Goal: Task Accomplishment & Management: Complete application form

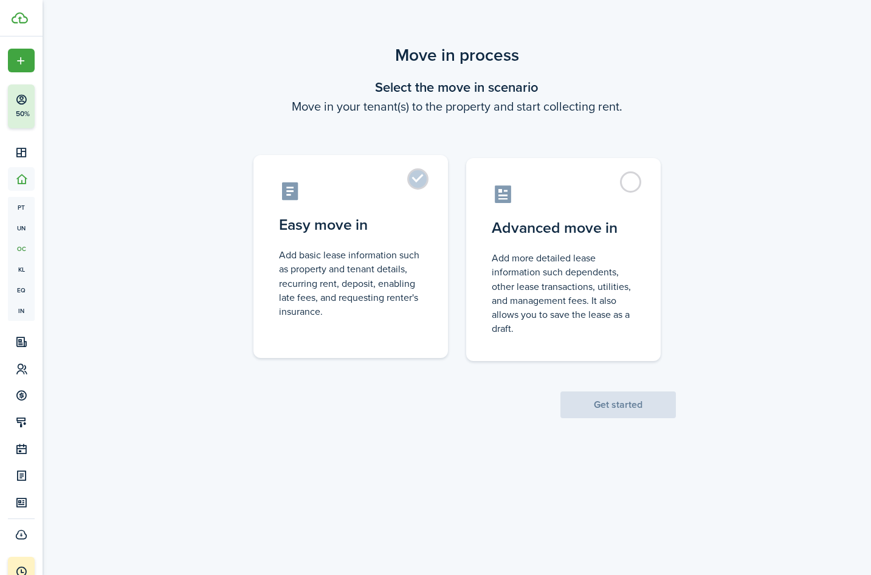
click at [371, 209] on label "Easy move in Add basic lease information such as property and tenant details, r…" at bounding box center [350, 256] width 194 height 203
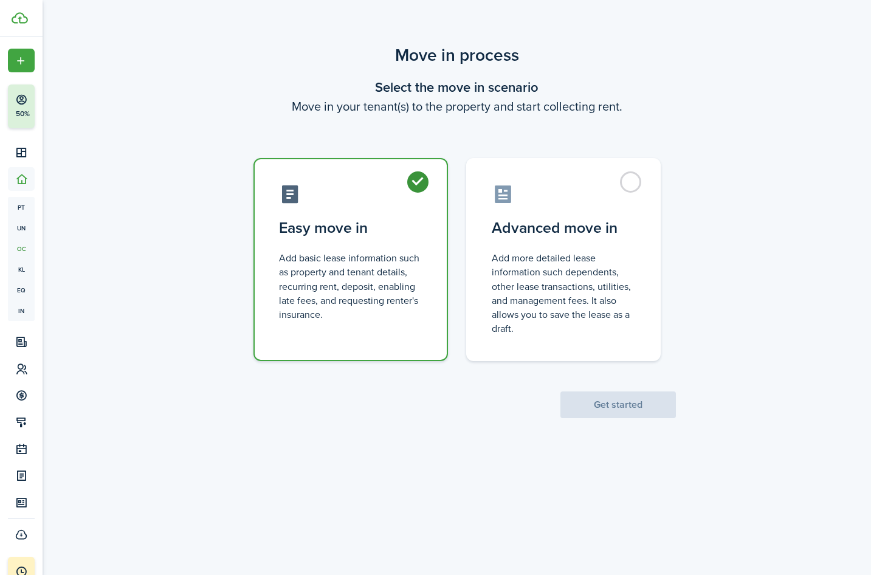
radio input "true"
click at [613, 401] on button "Get started" at bounding box center [617, 404] width 115 height 27
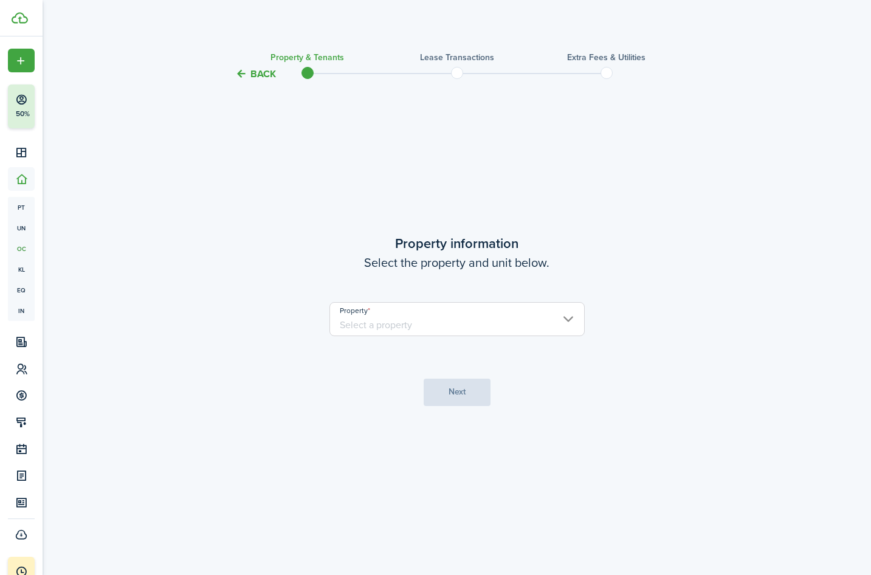
click at [459, 324] on input "Property" at bounding box center [456, 319] width 255 height 34
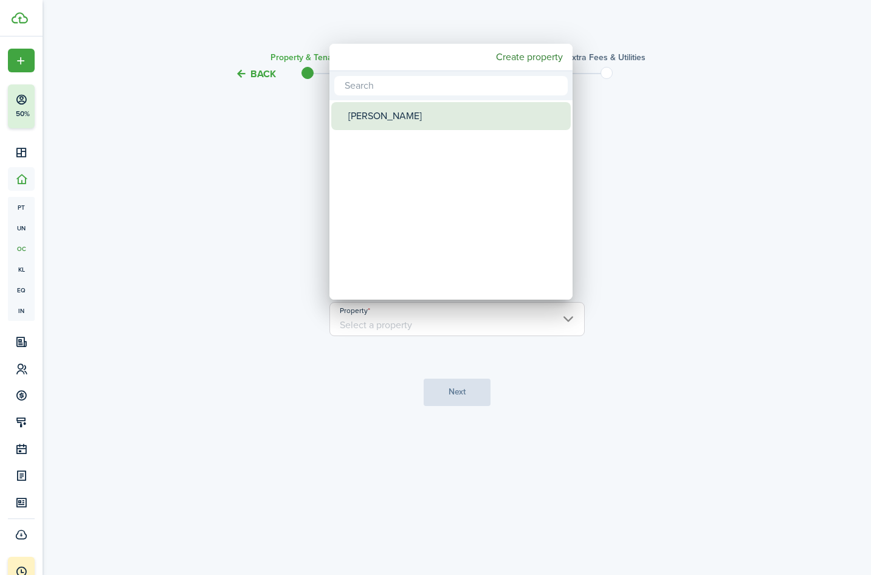
click at [374, 112] on div "[PERSON_NAME]" at bounding box center [455, 116] width 215 height 28
type input "[PERSON_NAME]"
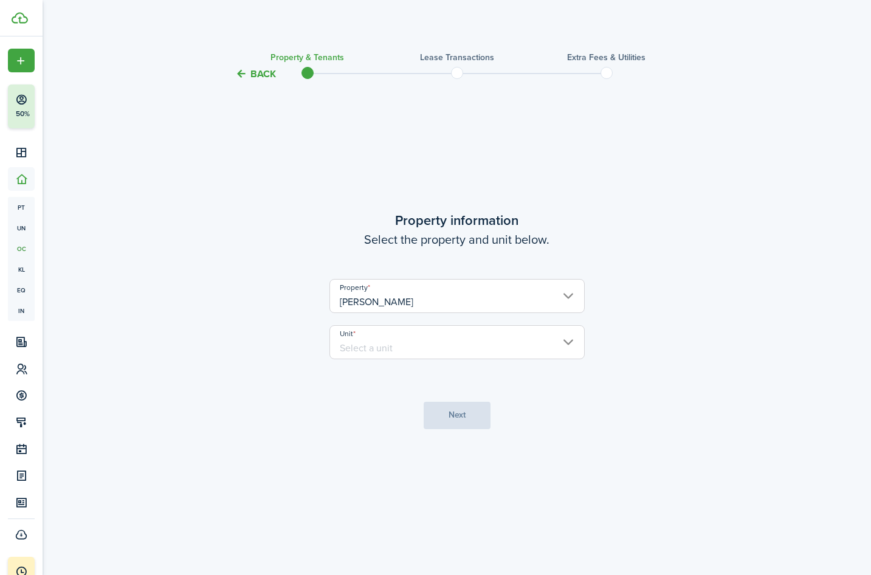
click at [367, 340] on input "Unit" at bounding box center [456, 342] width 255 height 34
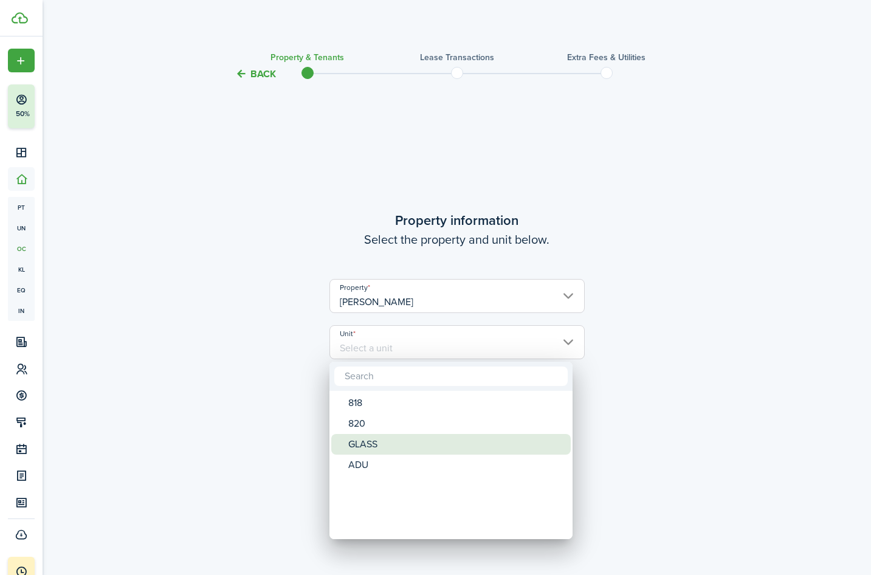
click at [380, 450] on div "GLASS" at bounding box center [455, 444] width 215 height 21
type input "GLASS"
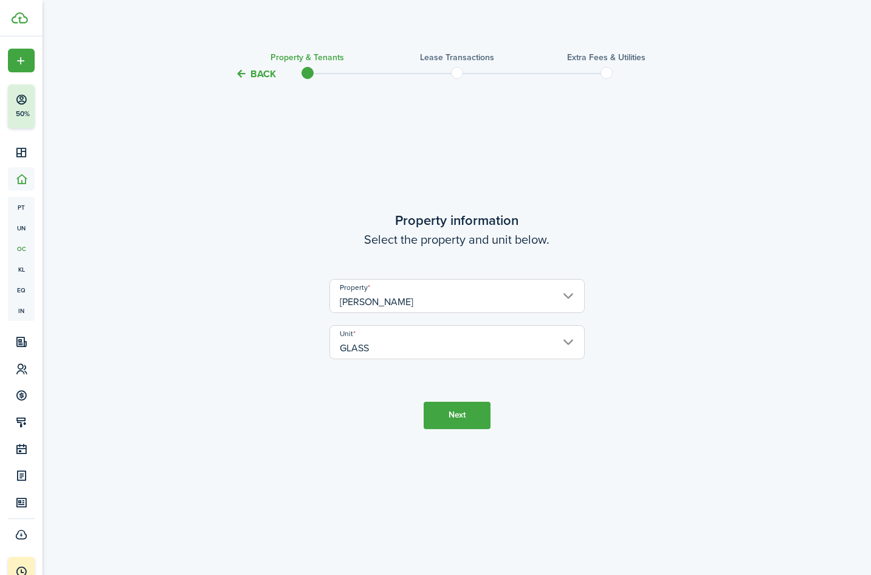
click at [465, 414] on button "Next" at bounding box center [457, 415] width 67 height 27
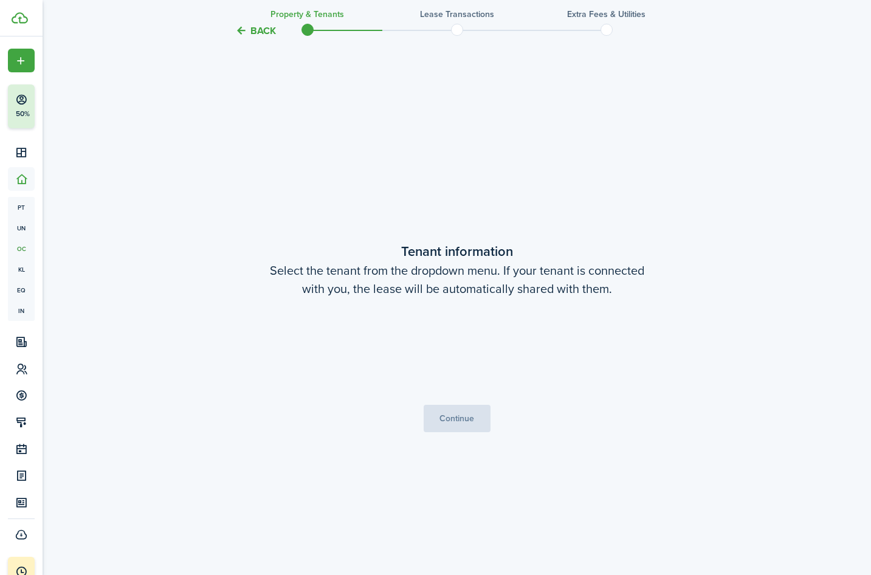
scroll to position [493, 0]
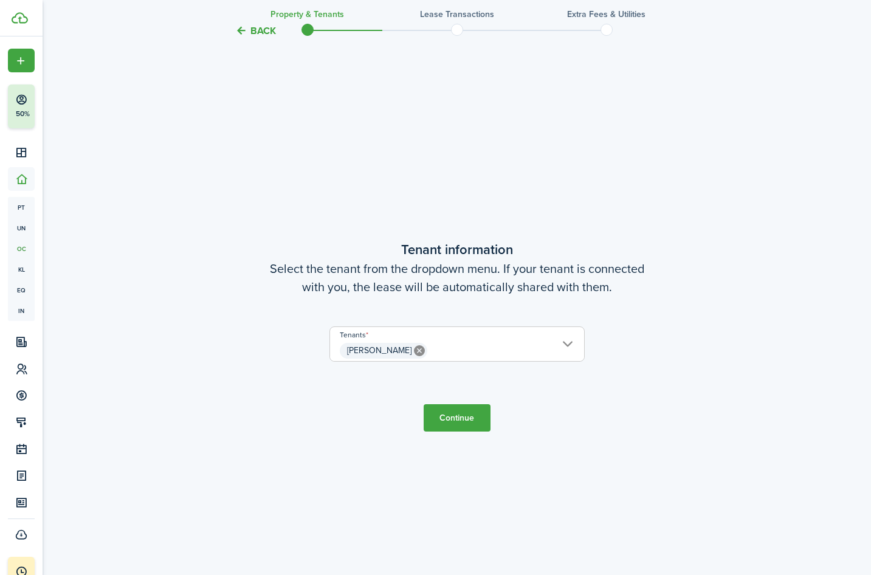
click at [442, 416] on button "Continue" at bounding box center [457, 417] width 67 height 27
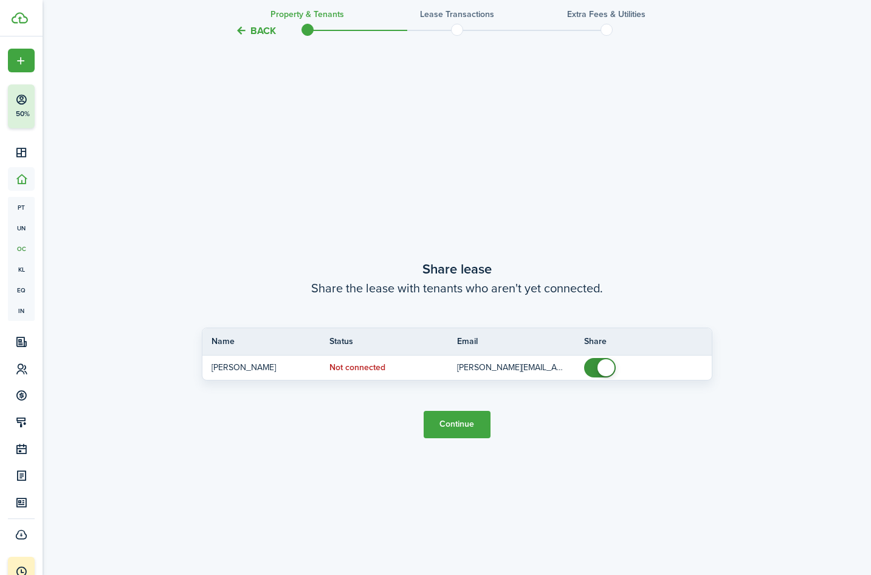
scroll to position [1068, 0]
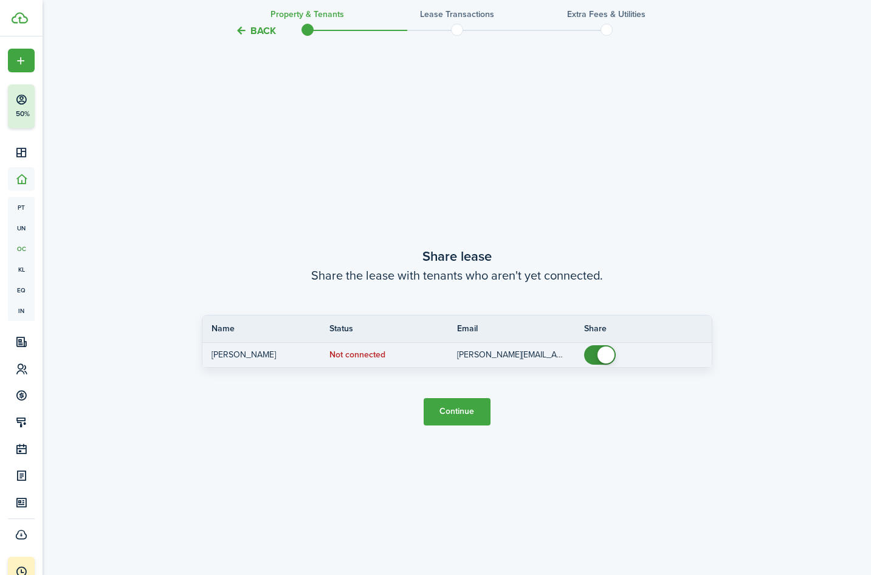
checkbox input "false"
click at [608, 359] on span at bounding box center [605, 354] width 17 height 17
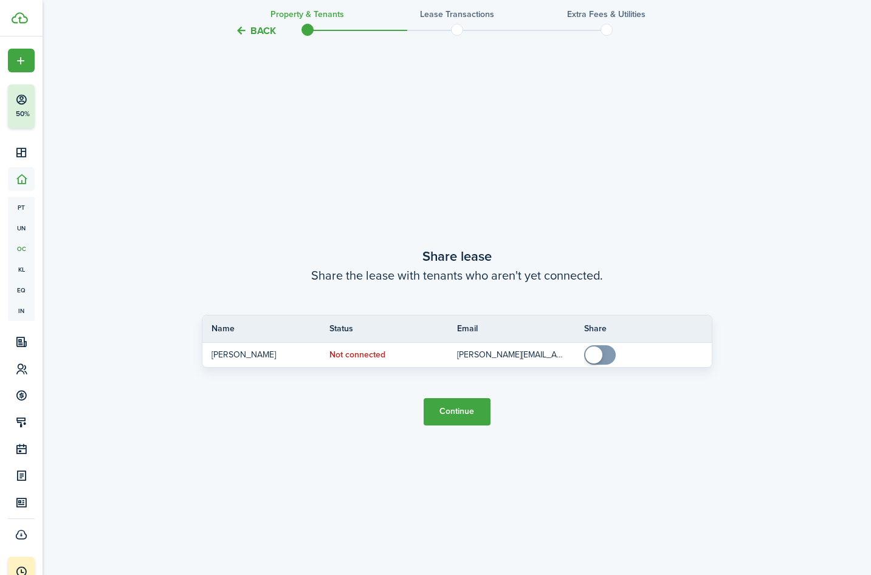
click at [444, 414] on button "Continue" at bounding box center [457, 411] width 67 height 27
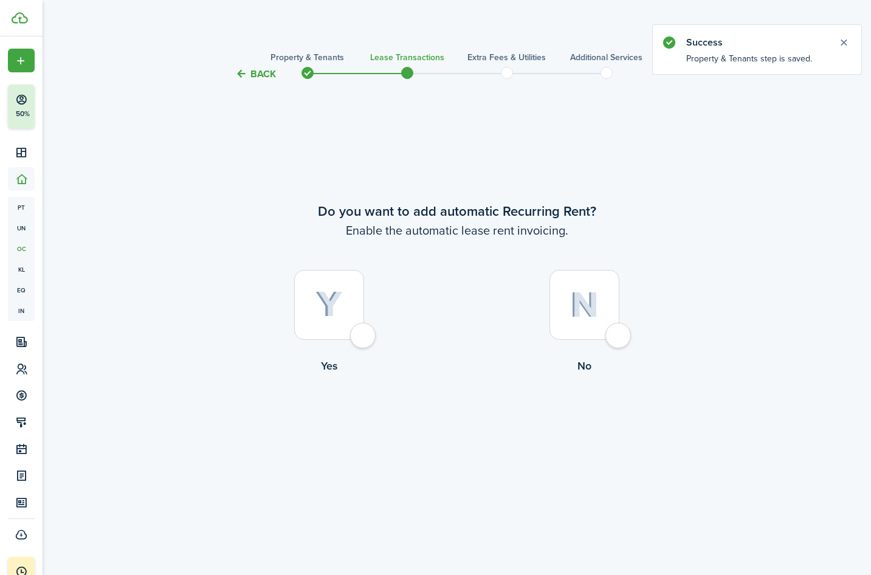
click at [594, 304] on img at bounding box center [584, 305] width 29 height 26
radio input "true"
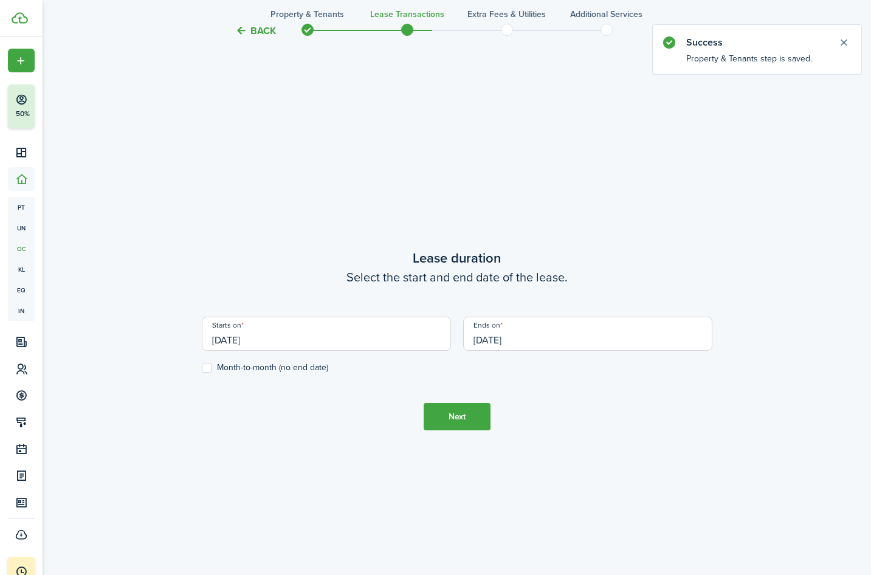
scroll to position [493, 0]
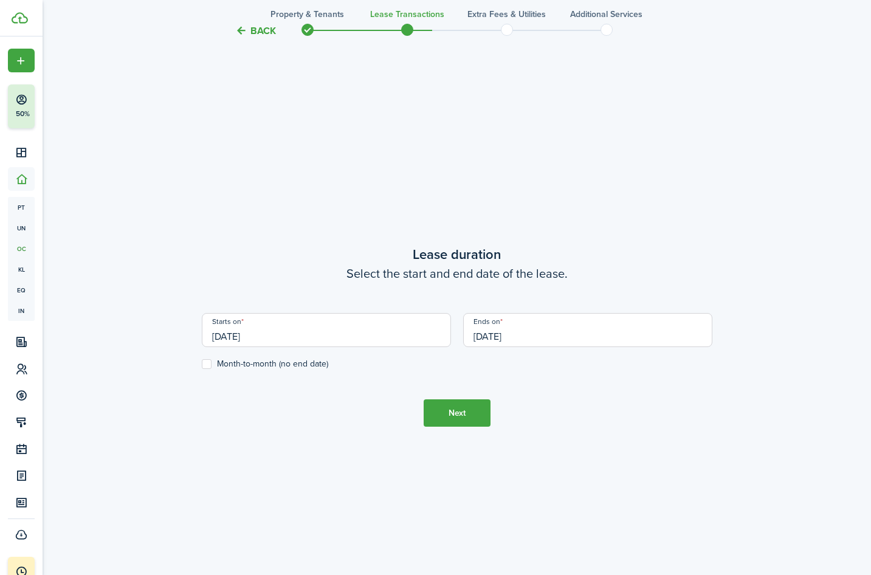
click at [348, 336] on input "[DATE]" at bounding box center [326, 330] width 249 height 34
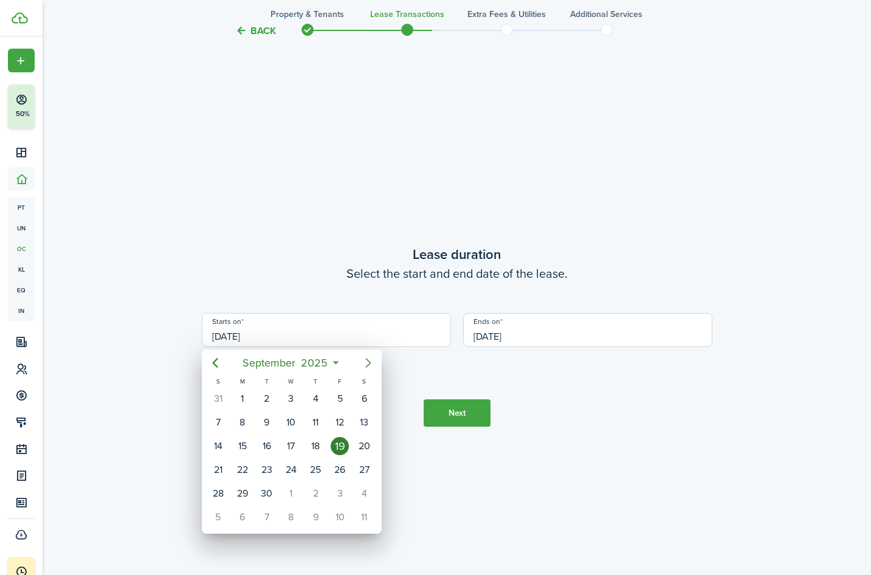
click at [368, 366] on icon "Next page" at bounding box center [367, 363] width 5 height 10
click at [213, 365] on icon "Previous page" at bounding box center [215, 362] width 15 height 15
click at [292, 360] on span "2025" at bounding box center [305, 363] width 32 height 22
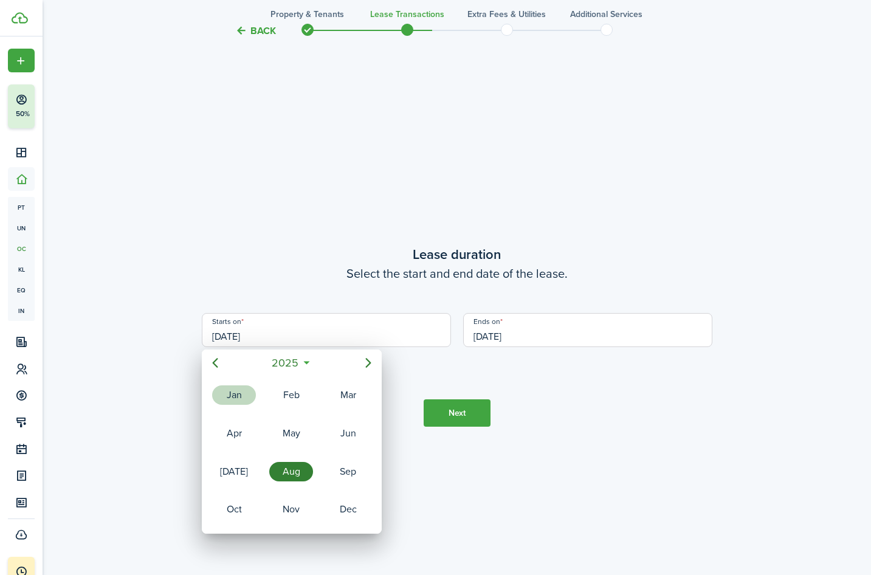
click at [239, 396] on div "Jan" at bounding box center [234, 394] width 44 height 19
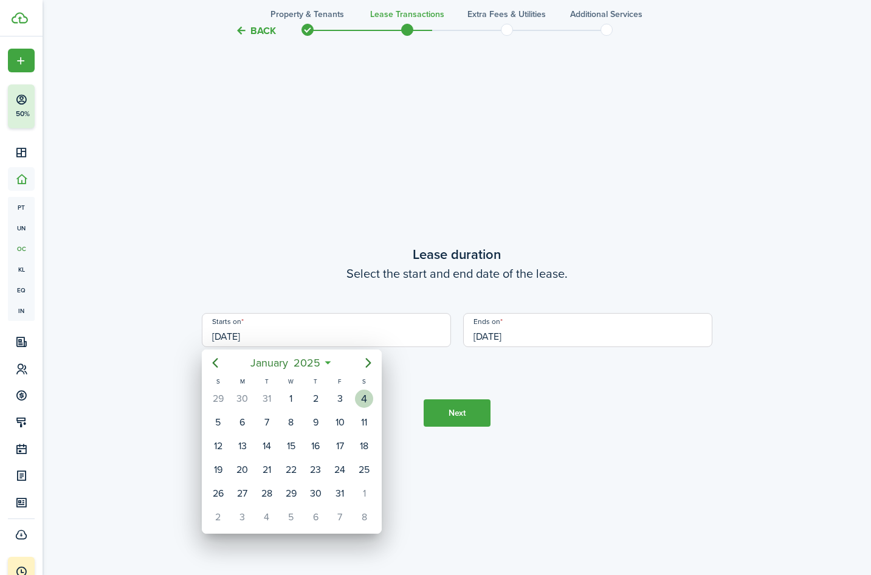
click at [362, 402] on div "4" at bounding box center [364, 399] width 18 height 18
type input "[DATE]"
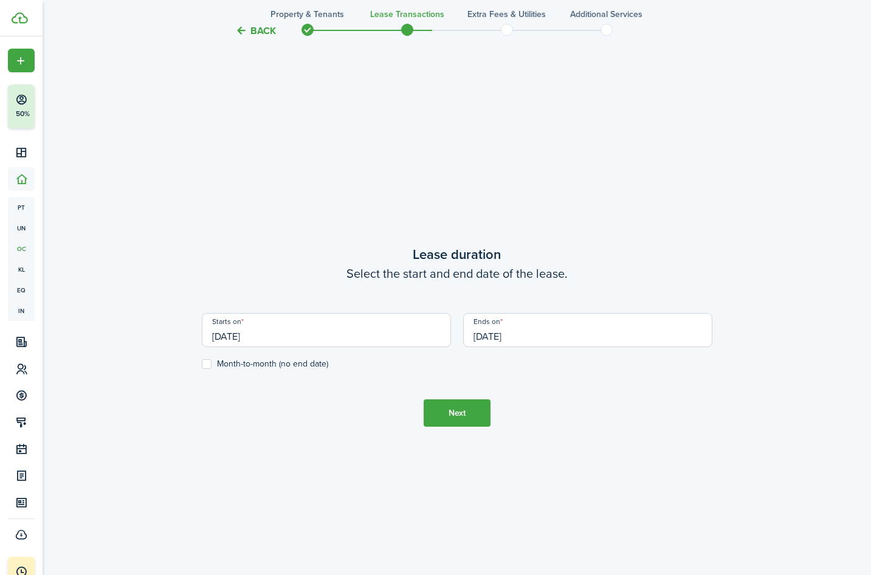
click at [498, 340] on input "[DATE]" at bounding box center [587, 330] width 249 height 34
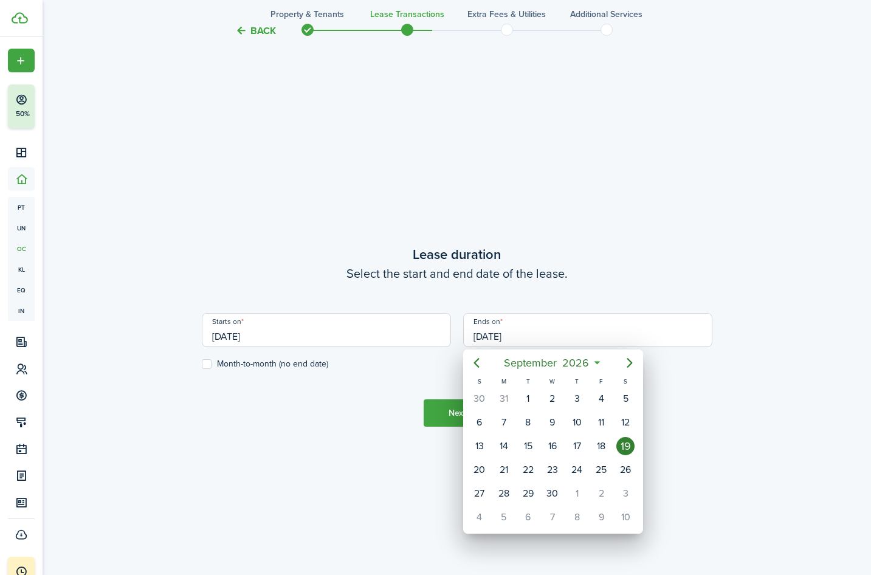
click at [326, 375] on div at bounding box center [435, 287] width 1065 height 769
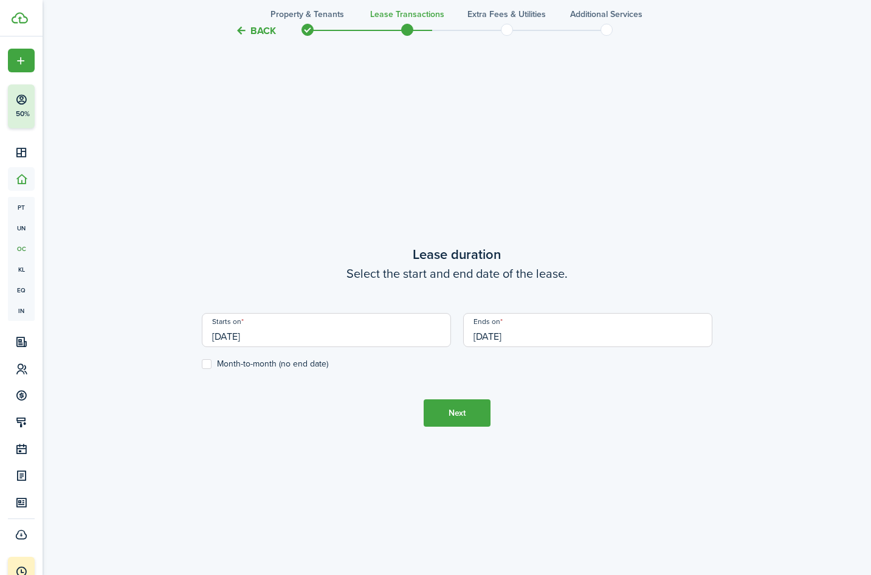
click at [317, 368] on label "Month-to-month (no end date)" at bounding box center [265, 364] width 126 height 10
click at [202, 365] on input "Month-to-month (no end date)" at bounding box center [201, 364] width 1 height 1
checkbox input "true"
click at [478, 417] on button "Next" at bounding box center [457, 412] width 67 height 27
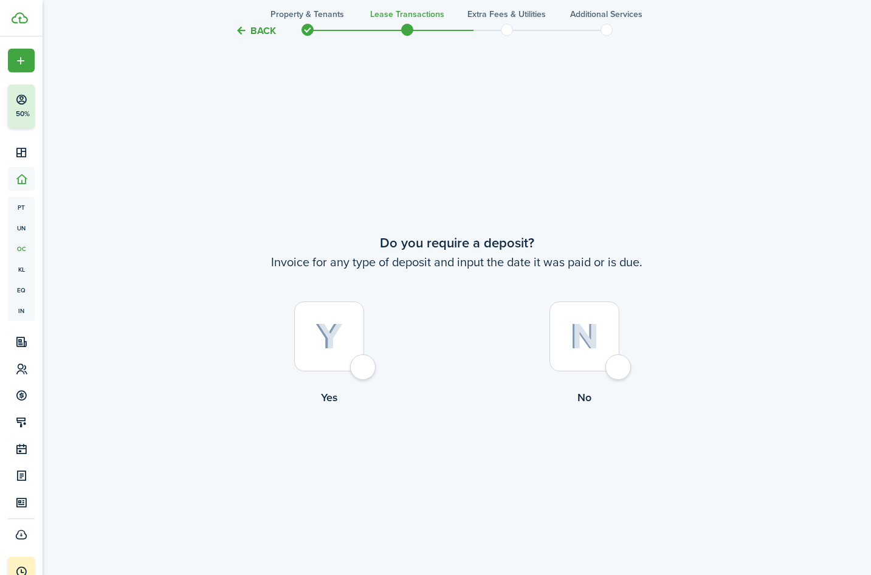
scroll to position [1068, 0]
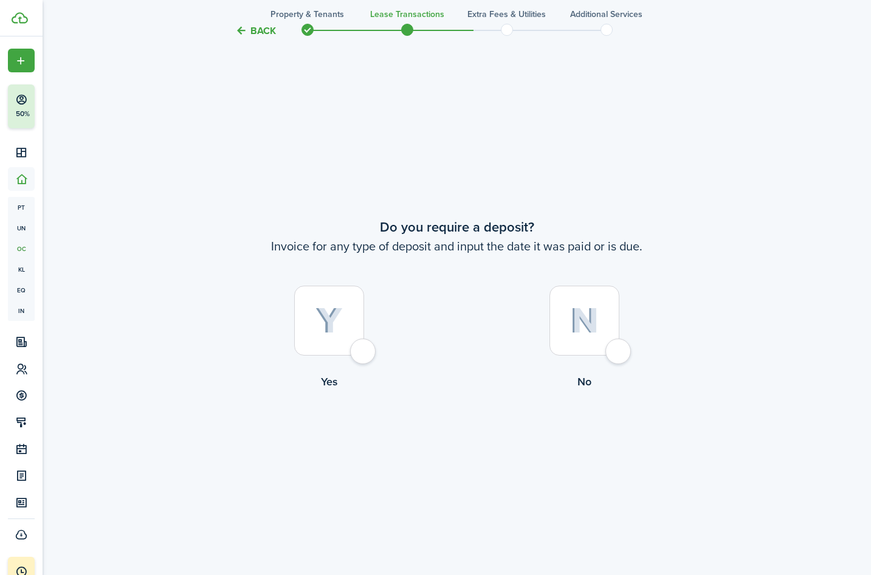
click at [346, 313] on div at bounding box center [329, 321] width 70 height 70
radio input "true"
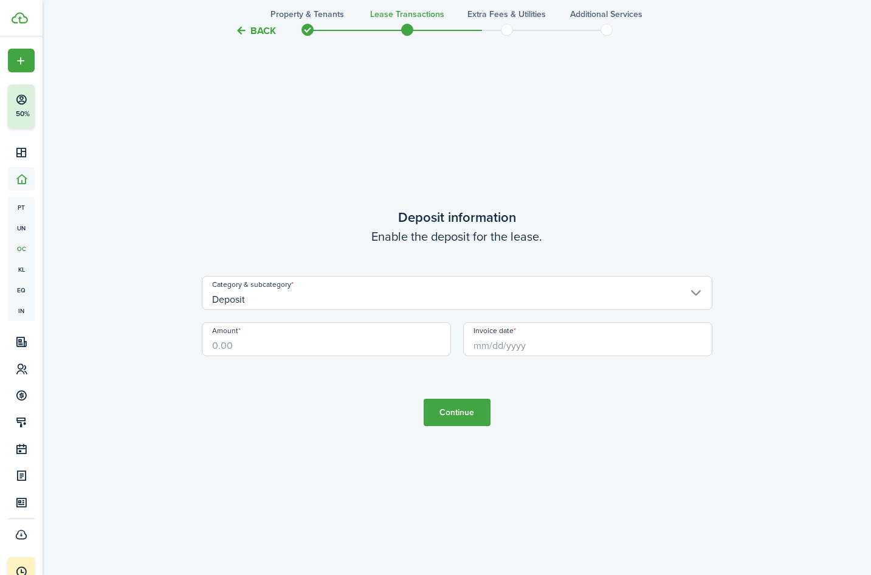
scroll to position [1663, 0]
click at [355, 287] on input "Deposit" at bounding box center [457, 292] width 510 height 34
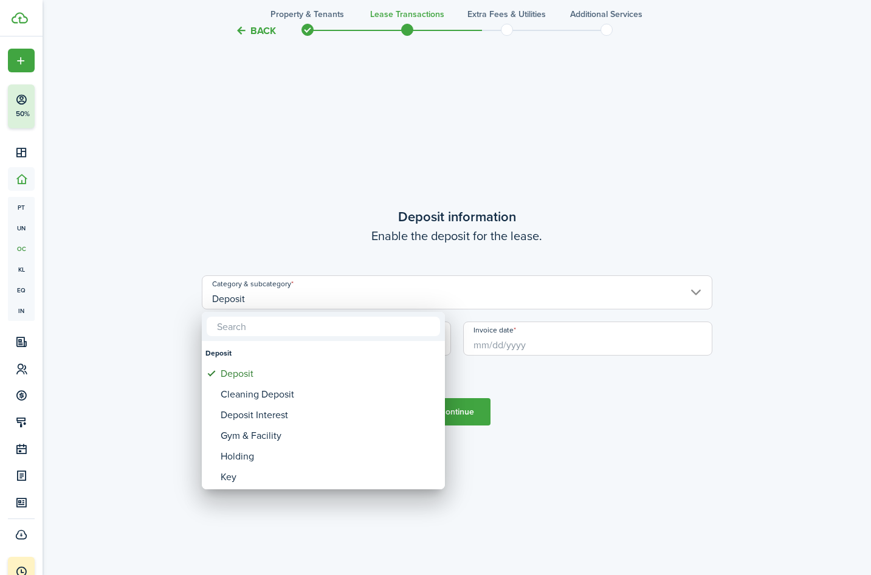
click at [355, 287] on div at bounding box center [435, 287] width 1065 height 769
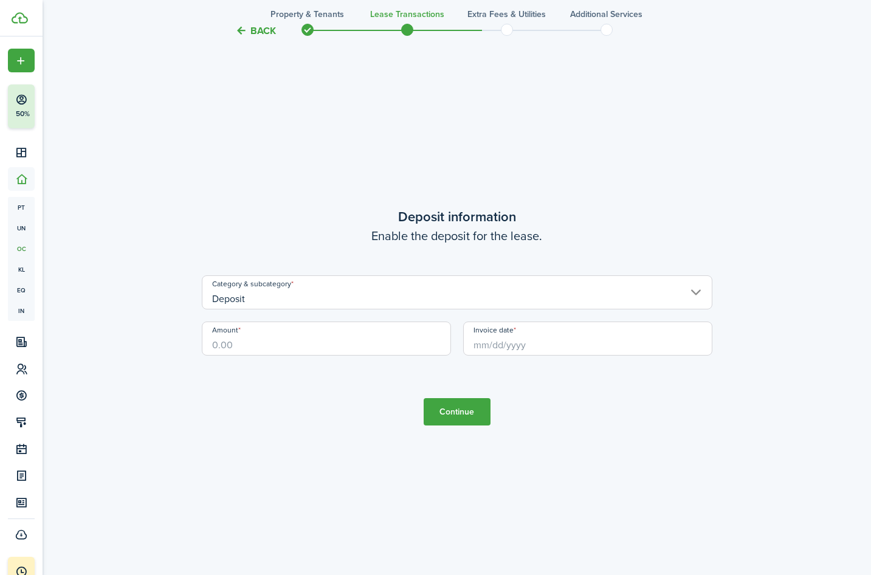
click at [323, 341] on input "Amount" at bounding box center [326, 338] width 249 height 34
click at [448, 414] on button "Continue" at bounding box center [457, 411] width 67 height 27
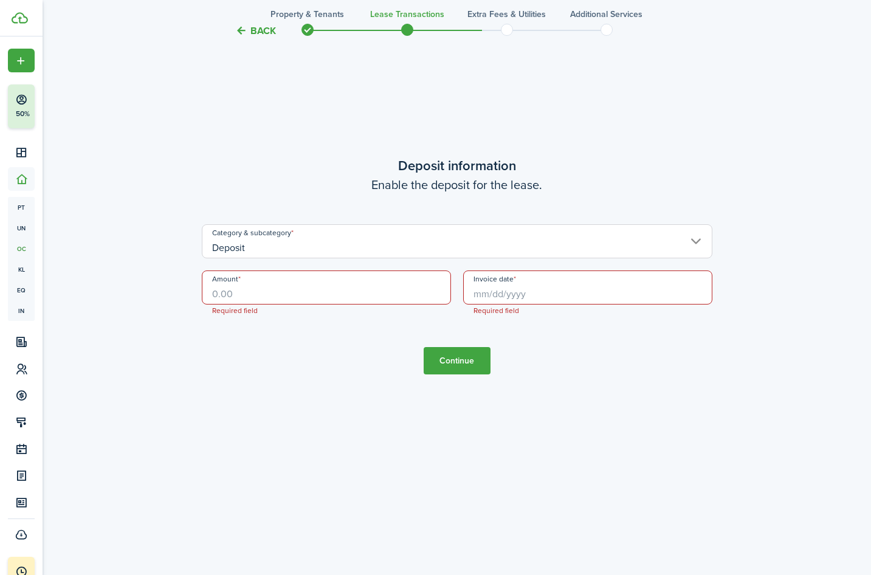
click at [357, 303] on input "Amount" at bounding box center [326, 287] width 249 height 34
click at [353, 386] on tc-wizard-step "Deposit information Enable the deposit for the lease. Category & subcategory De…" at bounding box center [457, 265] width 510 height 575
click at [341, 294] on input "$0.00" at bounding box center [326, 287] width 249 height 34
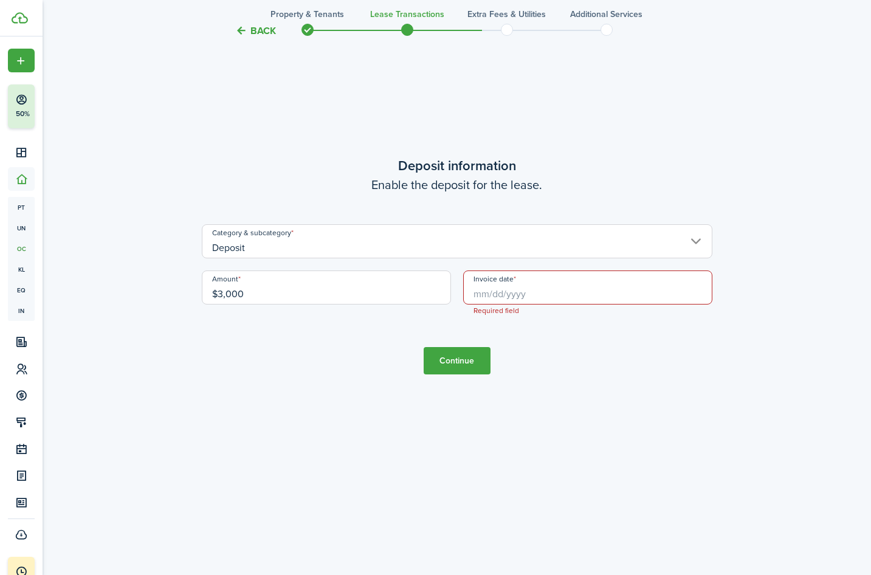
type input "$3,000.00"
click at [334, 366] on tc-wizard-step "Deposit information Enable the deposit for the lease. Category & subcategory De…" at bounding box center [457, 265] width 510 height 575
click at [566, 293] on input "Invoice date" at bounding box center [587, 287] width 249 height 34
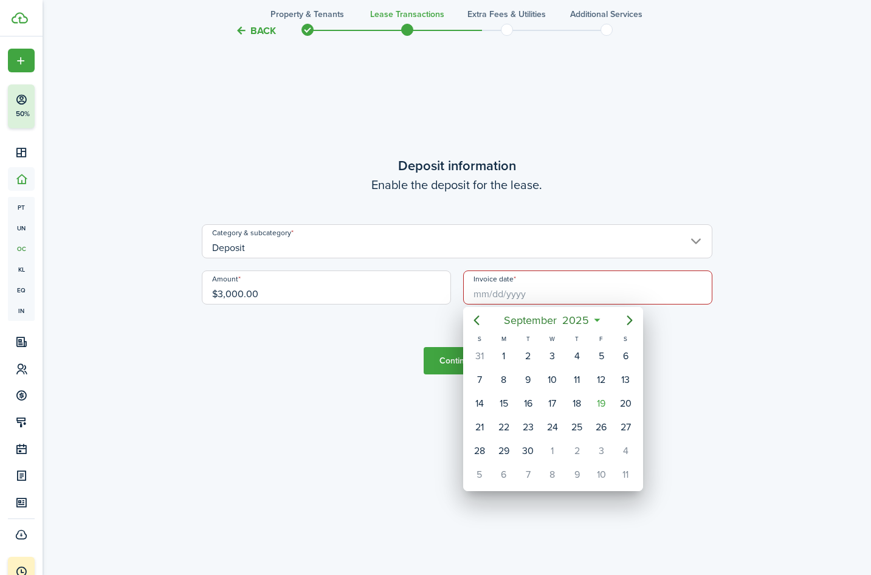
click at [645, 324] on div at bounding box center [435, 287] width 1065 height 769
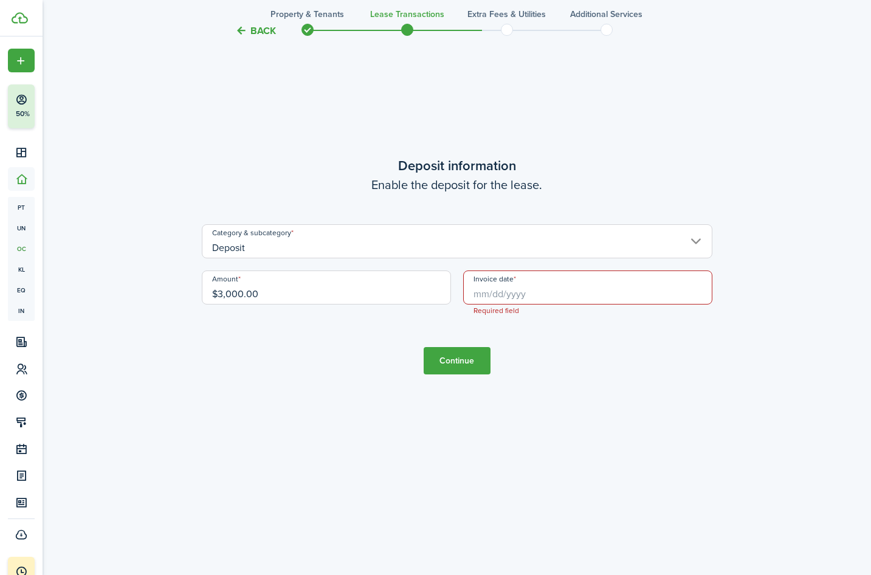
click at [530, 282] on input "Invoice date" at bounding box center [587, 287] width 249 height 34
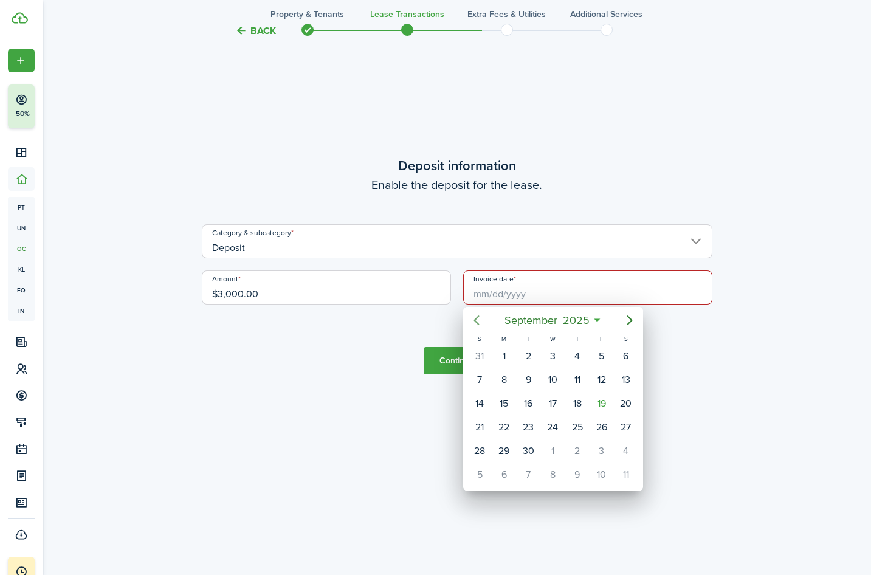
click at [470, 320] on icon "Previous page" at bounding box center [476, 320] width 15 height 15
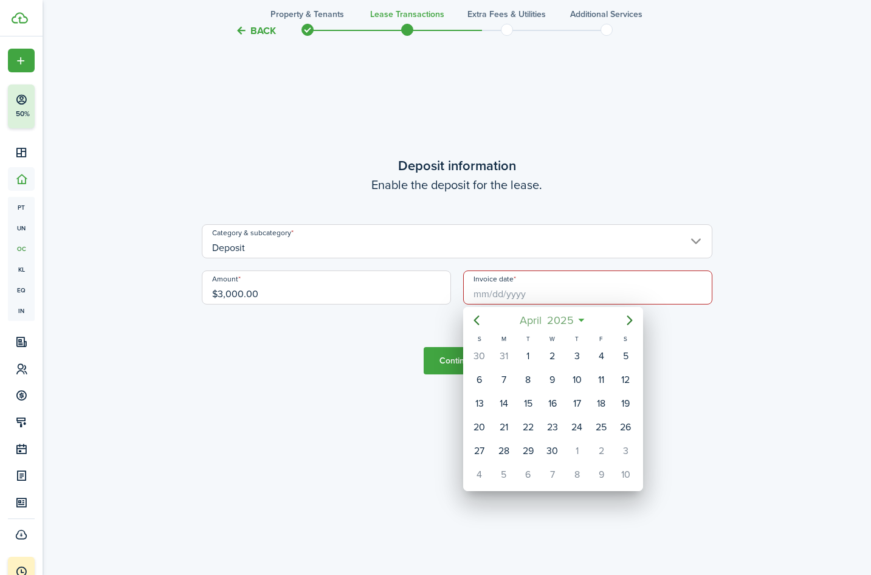
click at [540, 310] on span "April" at bounding box center [530, 320] width 27 height 22
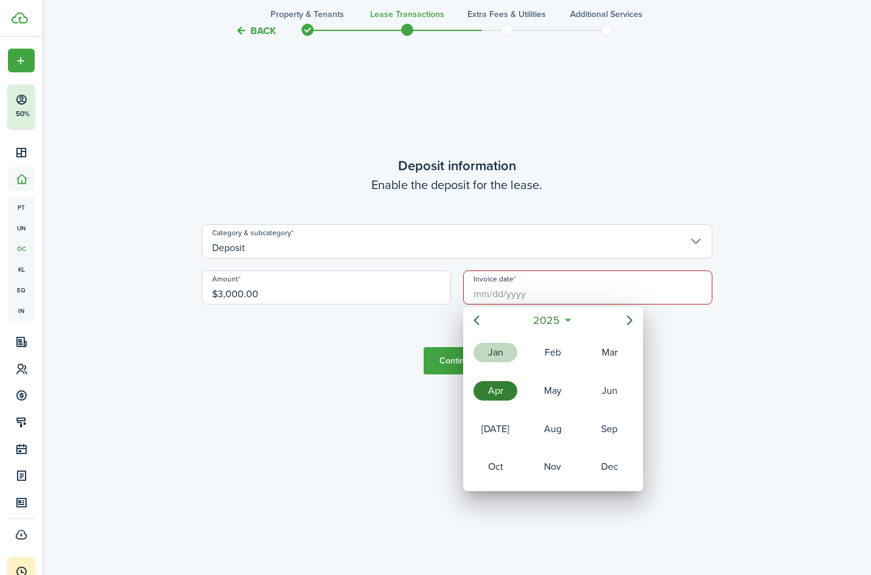
click at [512, 349] on div "Jan" at bounding box center [495, 352] width 44 height 19
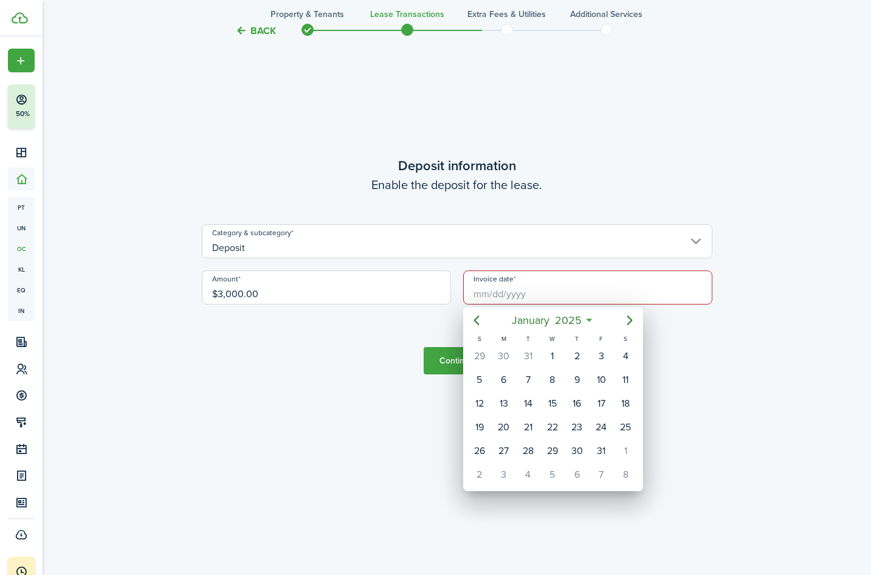
click at [777, 93] on div at bounding box center [435, 287] width 1065 height 769
